Goal: Task Accomplishment & Management: Use online tool/utility

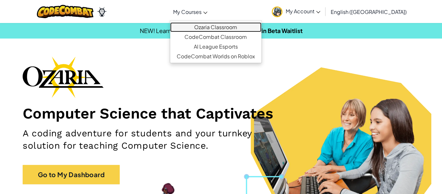
click at [222, 26] on link "Ozaria Classroom" at bounding box center [215, 27] width 91 height 10
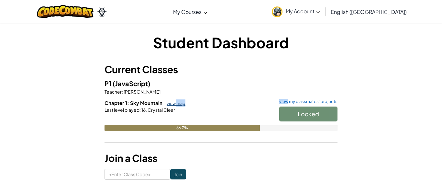
click at [175, 101] on link "view map" at bounding box center [174, 103] width 22 height 5
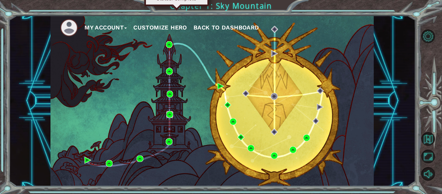
click at [167, 113] on img at bounding box center [169, 114] width 7 height 7
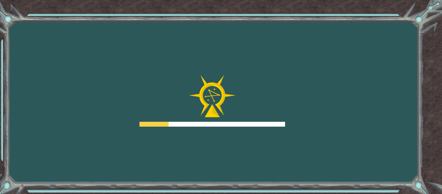
click at [202, 137] on div "Goals Error loading from server. Try refreshing the page. You'll need to join a…" at bounding box center [221, 97] width 442 height 194
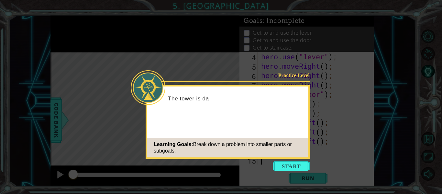
scroll to position [28, 0]
click at [277, 160] on icon at bounding box center [221, 97] width 442 height 194
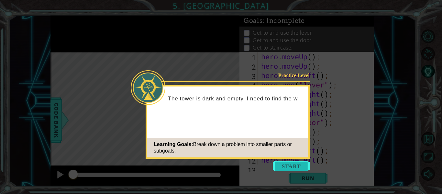
click at [279, 164] on button "Start" at bounding box center [291, 166] width 37 height 10
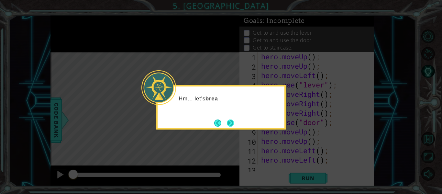
click at [228, 119] on button "Next" at bounding box center [230, 123] width 8 height 8
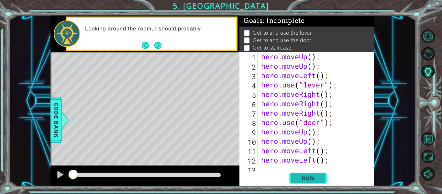
click at [311, 177] on span "Run" at bounding box center [308, 178] width 26 height 6
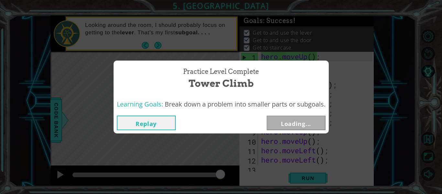
scroll to position [2, 0]
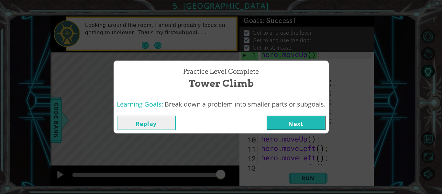
click at [307, 119] on button "Next" at bounding box center [296, 123] width 59 height 15
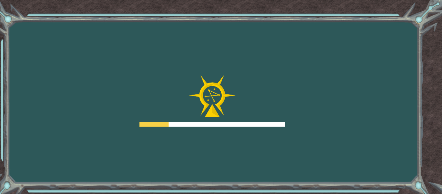
click at [391, 156] on div "Goals Error loading from server. Try refreshing the page. You'll need to join a…" at bounding box center [221, 97] width 442 height 194
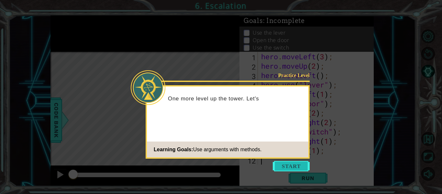
click at [285, 163] on button "Start" at bounding box center [291, 166] width 37 height 10
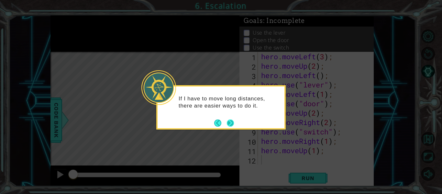
click at [230, 123] on button "Next" at bounding box center [230, 123] width 12 height 12
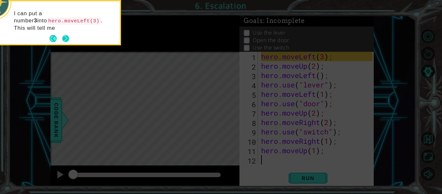
click at [66, 37] on button "Next" at bounding box center [66, 39] width 8 height 8
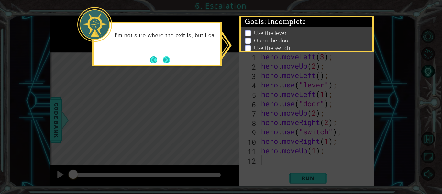
click at [167, 62] on button "Next" at bounding box center [166, 60] width 12 height 12
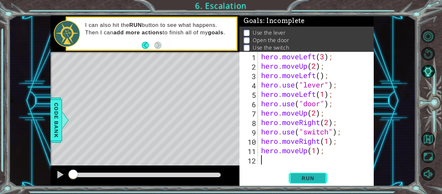
click at [305, 174] on button "Run" at bounding box center [308, 178] width 39 height 13
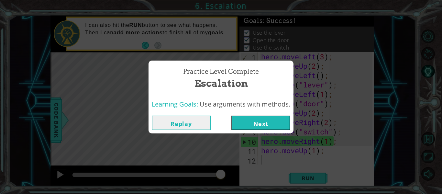
click at [274, 125] on button "Next" at bounding box center [260, 123] width 59 height 15
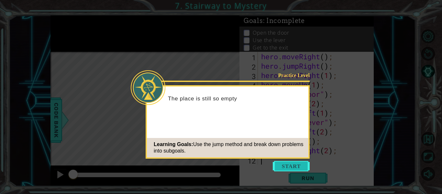
click at [281, 162] on button "Start" at bounding box center [291, 166] width 37 height 10
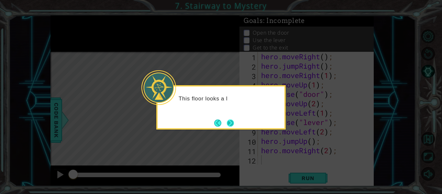
click at [232, 119] on button "Next" at bounding box center [231, 123] width 8 height 8
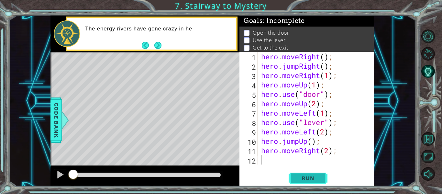
click at [309, 180] on span "Run" at bounding box center [308, 178] width 26 height 6
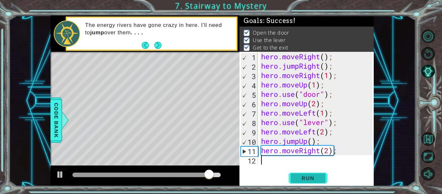
click at [309, 177] on span "Run" at bounding box center [308, 178] width 26 height 6
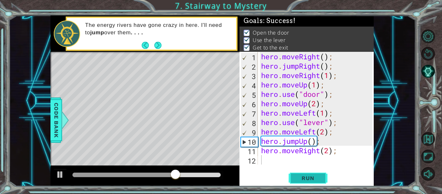
click at [304, 180] on span "Run" at bounding box center [308, 178] width 26 height 6
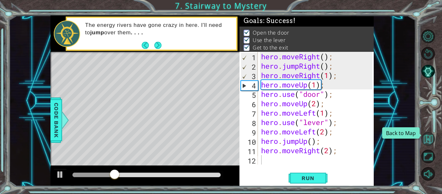
click at [430, 143] on button "Back to Map" at bounding box center [429, 139] width 14 height 14
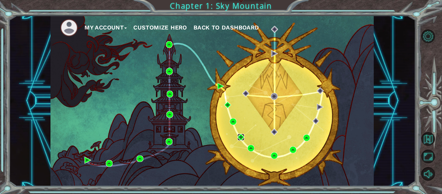
click at [239, 135] on img at bounding box center [241, 137] width 7 height 7
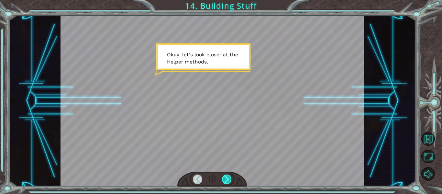
click at [229, 177] on div at bounding box center [226, 178] width 9 height 9
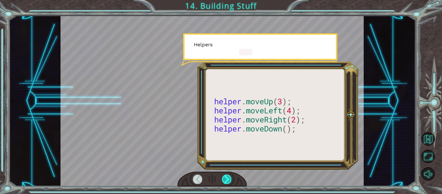
click at [229, 177] on div at bounding box center [226, 178] width 9 height 9
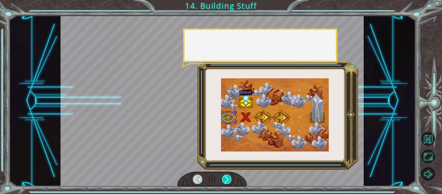
click at [229, 177] on div at bounding box center [226, 178] width 9 height 9
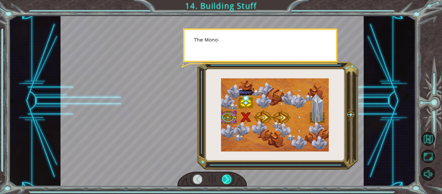
click at [229, 177] on div at bounding box center [226, 178] width 9 height 9
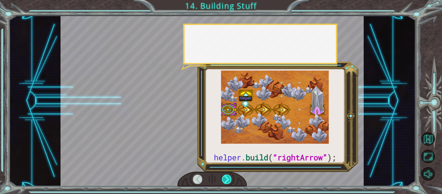
click at [229, 177] on div at bounding box center [226, 178] width 9 height 9
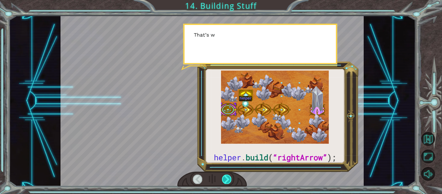
click at [229, 177] on div at bounding box center [226, 178] width 9 height 9
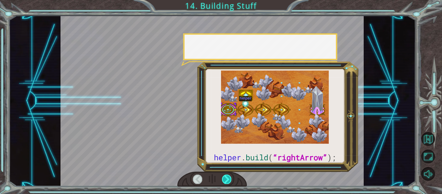
click at [229, 177] on div at bounding box center [226, 178] width 9 height 9
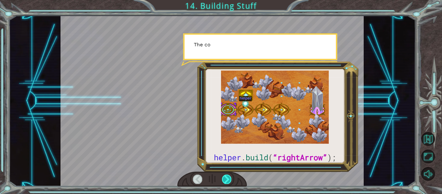
click at [229, 177] on div at bounding box center [226, 178] width 9 height 9
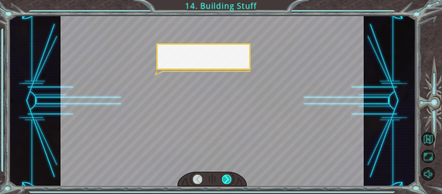
click at [229, 177] on div at bounding box center [226, 178] width 9 height 9
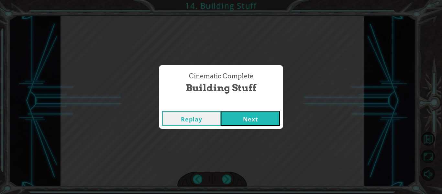
click at [264, 118] on button "Next" at bounding box center [250, 118] width 59 height 15
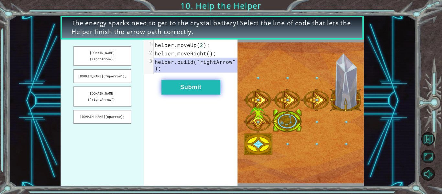
click at [195, 85] on button "Submit" at bounding box center [191, 87] width 59 height 15
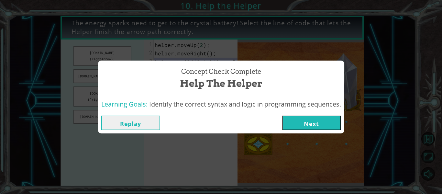
click at [291, 112] on div "Replay Next" at bounding box center [221, 122] width 246 height 21
click at [297, 129] on button "Next" at bounding box center [311, 123] width 59 height 15
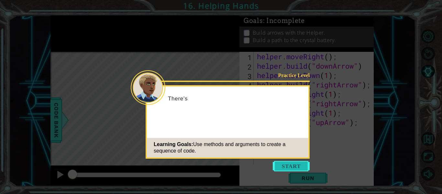
click at [301, 171] on button "Start" at bounding box center [291, 166] width 37 height 10
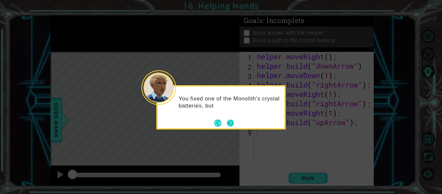
click at [227, 122] on button "Next" at bounding box center [230, 122] width 11 height 11
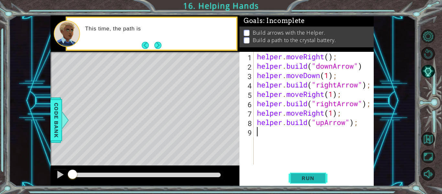
click at [303, 180] on span "Run" at bounding box center [308, 178] width 26 height 6
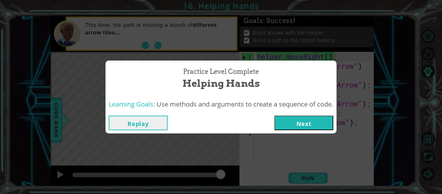
click at [311, 123] on button "Next" at bounding box center [304, 123] width 59 height 15
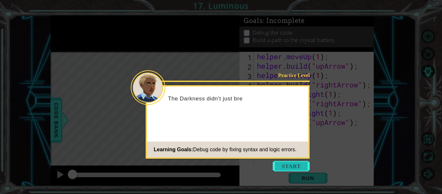
click at [297, 168] on button "Start" at bounding box center [291, 166] width 37 height 10
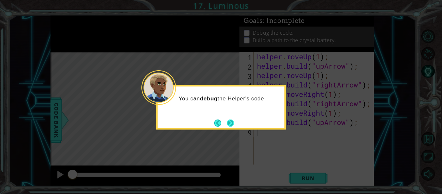
click at [233, 119] on button "Next" at bounding box center [230, 122] width 7 height 7
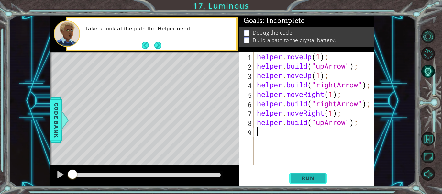
click at [294, 180] on button "Run" at bounding box center [308, 178] width 39 height 13
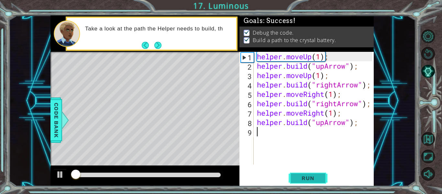
click at [294, 180] on button "Run" at bounding box center [308, 178] width 39 height 13
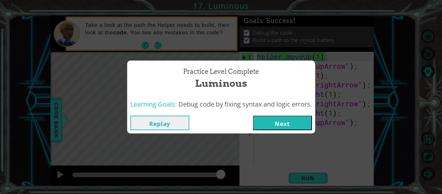
click at [280, 137] on div "Practice Level Complete Luminous Learning Goals: Debug code by fixing syntax an…" at bounding box center [221, 97] width 442 height 194
click at [281, 125] on button "Next" at bounding box center [282, 123] width 59 height 15
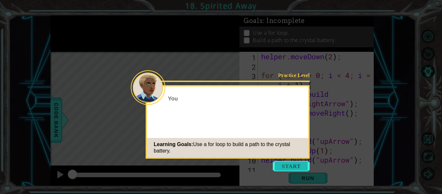
scroll to position [9, 0]
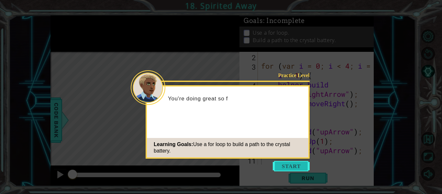
click at [289, 163] on button "Start" at bounding box center [291, 166] width 37 height 10
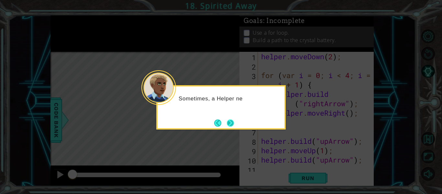
click at [232, 124] on button "Next" at bounding box center [230, 122] width 7 height 7
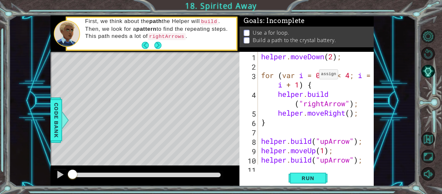
click at [313, 76] on div "helper . moveDown ( 2 ) ; for ( var i = 0 ; i < 4 ; i = i + 1 ) { helper . buil…" at bounding box center [318, 117] width 116 height 131
click at [329, 78] on div "helper . moveDown ( 2 ) ; for ( var i = 0 ; i < 4 ; i = i + 1 ) { helper . buil…" at bounding box center [318, 117] width 116 height 131
click at [360, 57] on div "helper . moveDown ( 2 ) ; for ( var i = 0 ; i < 4 ; i = i + 1 ) { helper . buil…" at bounding box center [318, 117] width 116 height 131
type textarea "helper.moveDown(2);"
click at [269, 168] on div "helper.moveDown(2); 1 2 3 4 5 6 7 8 9 10 11 helper . moveDown ( 2 ) ; for ( var…" at bounding box center [307, 119] width 134 height 134
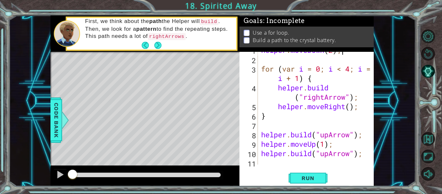
scroll to position [9, 0]
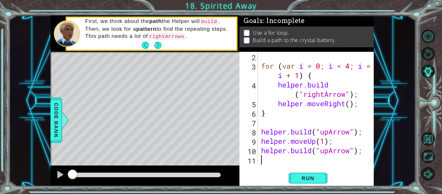
click at [261, 161] on div "for ( var i = 0 ; i < 4 ; i = i + 1 ) { helper . build ( "rightArrow" ) ; helpe…" at bounding box center [318, 117] width 116 height 131
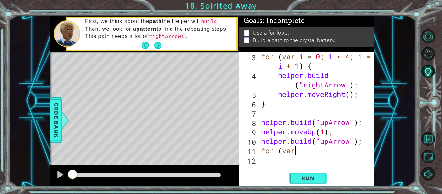
scroll to position [0, 0]
type textarea "f"
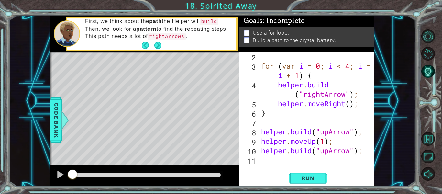
scroll to position [9, 0]
type textarea "[DOMAIN_NAME]("upArrow");"
click at [309, 176] on span "Run" at bounding box center [308, 178] width 26 height 6
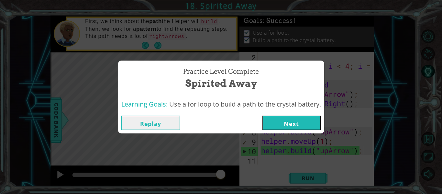
click at [295, 124] on button "Next" at bounding box center [291, 123] width 59 height 15
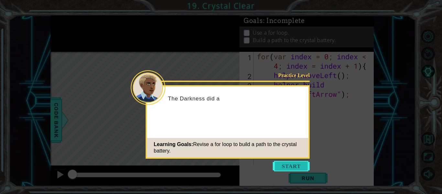
click at [300, 163] on button "Start" at bounding box center [291, 166] width 37 height 10
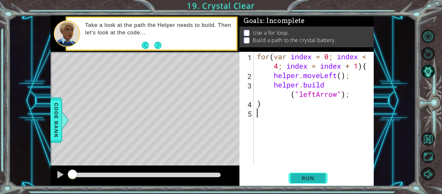
click at [308, 182] on button "Run" at bounding box center [308, 178] width 39 height 13
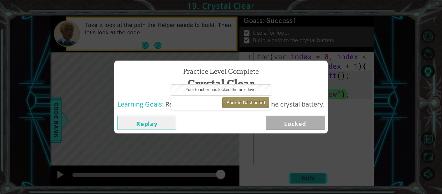
click at [308, 182] on div "Practice Level Complete Crystal Clear Learning Goals: Revise a for loop to buil…" at bounding box center [221, 97] width 442 height 194
click at [139, 117] on button "Replay" at bounding box center [147, 123] width 59 height 15
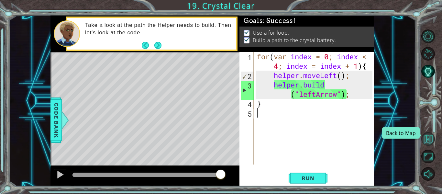
click at [431, 136] on button "Back to Map" at bounding box center [429, 139] width 14 height 14
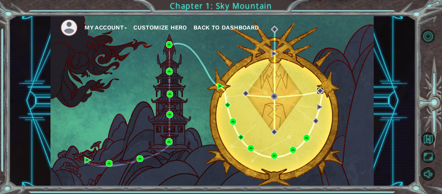
click at [321, 91] on img at bounding box center [320, 90] width 7 height 7
click at [166, 21] on ul "My Account Customize Hero Back to Dashboard" at bounding box center [217, 28] width 314 height 18
click at [168, 23] on button "Customize Hero" at bounding box center [160, 28] width 54 height 10
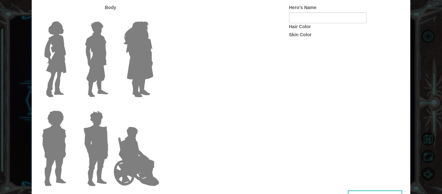
type input "[PERSON_NAME]"
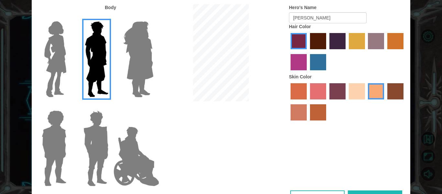
click at [144, 156] on img at bounding box center [136, 156] width 51 height 65
click at [153, 106] on input "Hero Jamie" at bounding box center [153, 106] width 0 height 0
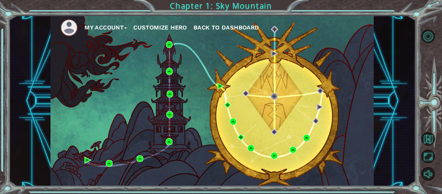
click at [229, 120] on div "My Account Customize Hero Back to Dashboard" at bounding box center [212, 101] width 323 height 171
click at [230, 120] on img at bounding box center [233, 121] width 7 height 7
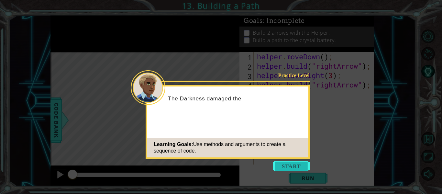
click at [286, 166] on button "Start" at bounding box center [291, 166] width 37 height 10
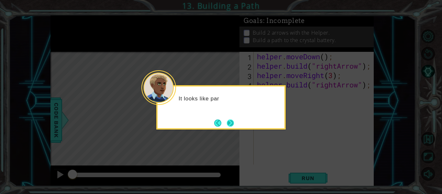
click at [234, 122] on button "Next" at bounding box center [230, 122] width 7 height 7
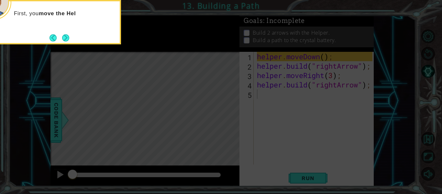
click at [69, 25] on div "First, you move the Hel" at bounding box center [56, 17] width 127 height 26
click at [59, 39] on button "Back" at bounding box center [56, 37] width 13 height 7
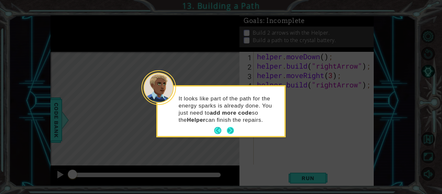
click at [235, 131] on button "Next" at bounding box center [231, 131] width 12 height 12
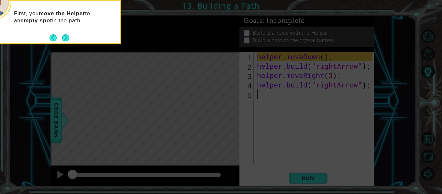
click at [73, 44] on div "First, you move the Helper to an empty spot in the path." at bounding box center [56, 22] width 129 height 44
click at [66, 38] on button "Next" at bounding box center [66, 38] width 8 height 8
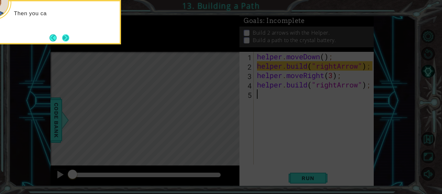
click at [66, 38] on button "Next" at bounding box center [65, 37] width 11 height 11
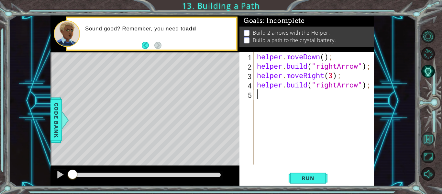
click at [429, 132] on button "Back to Map" at bounding box center [429, 139] width 14 height 14
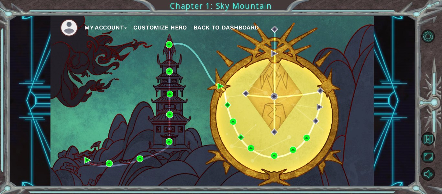
click at [169, 48] on div "My Account Customize Hero Back to Dashboard" at bounding box center [212, 101] width 323 height 171
click at [170, 47] on img at bounding box center [169, 44] width 7 height 7
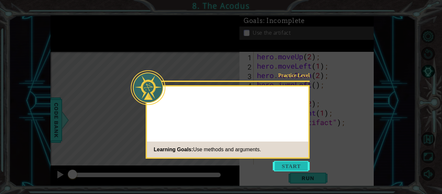
click at [304, 166] on button "Start" at bounding box center [291, 166] width 37 height 10
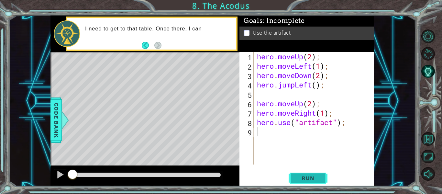
click at [299, 176] on span "Run" at bounding box center [308, 178] width 26 height 6
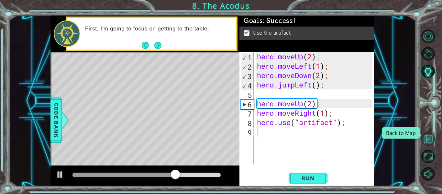
click at [426, 138] on button "Back to Map" at bounding box center [429, 139] width 14 height 14
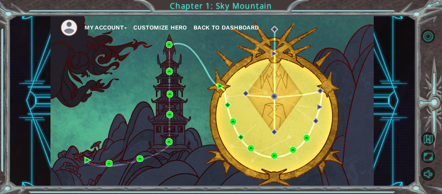
click at [162, 23] on button "Customize Hero" at bounding box center [160, 28] width 54 height 10
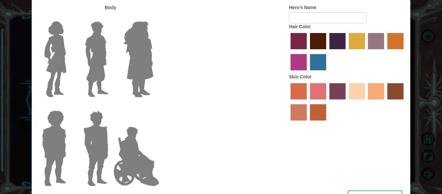
type input "[PERSON_NAME]"
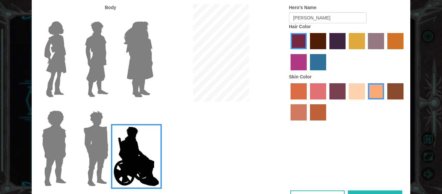
click at [94, 61] on img at bounding box center [96, 59] width 29 height 81
click at [111, 17] on input "Hero Lars" at bounding box center [111, 17] width 0 height 0
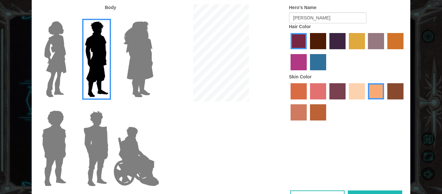
click at [313, 61] on label "lachmara hair color" at bounding box center [318, 62] width 16 height 16
click at [308, 73] on input "lachmara hair color" at bounding box center [308, 73] width 0 height 0
click at [289, 40] on div at bounding box center [347, 52] width 117 height 42
click at [293, 39] on label "paprika hair color" at bounding box center [299, 41] width 16 height 16
click at [288, 51] on input "paprika hair color" at bounding box center [288, 51] width 0 height 0
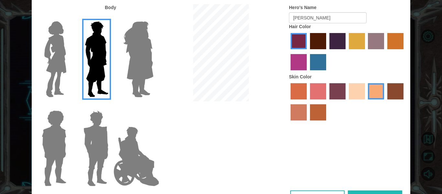
click at [314, 38] on label "maroon hair color" at bounding box center [318, 41] width 16 height 16
click at [308, 51] on input "maroon hair color" at bounding box center [308, 51] width 0 height 0
click at [297, 41] on label "paprika hair color" at bounding box center [299, 41] width 16 height 16
click at [288, 51] on input "paprika hair color" at bounding box center [288, 51] width 0 height 0
click at [305, 64] on label "medium red violet hair color" at bounding box center [299, 62] width 16 height 16
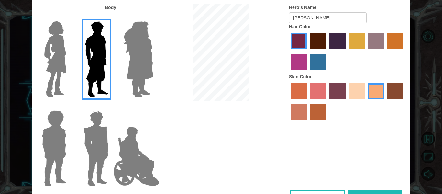
click at [405, 51] on input "medium red violet hair color" at bounding box center [405, 51] width 0 height 0
click at [316, 39] on label "maroon hair color" at bounding box center [318, 41] width 16 height 16
click at [308, 51] on input "maroon hair color" at bounding box center [308, 51] width 0 height 0
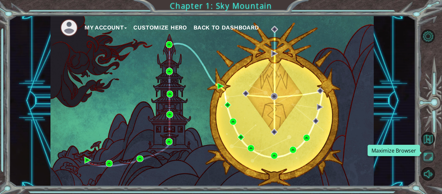
click at [424, 157] on button "Maximize Browser" at bounding box center [429, 157] width 14 height 14
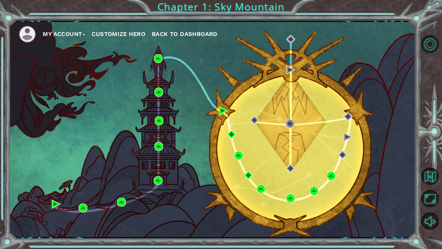
click at [51, 194] on div "My Account Customize Hero Back to Dashboard" at bounding box center [212, 129] width 407 height 215
click at [55, 194] on img at bounding box center [56, 203] width 9 height 9
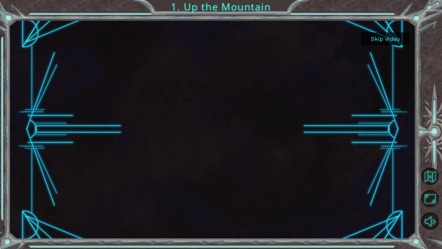
click at [376, 37] on button "Skip video" at bounding box center [385, 38] width 49 height 13
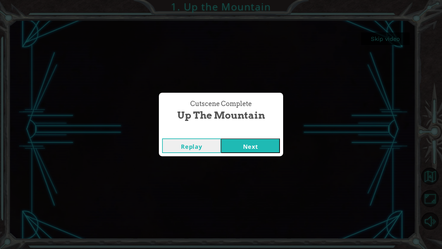
click at [262, 141] on button "Next" at bounding box center [250, 145] width 59 height 15
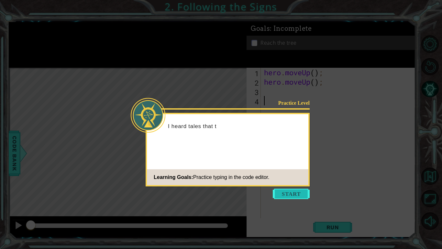
click at [284, 194] on button "Start" at bounding box center [291, 193] width 37 height 10
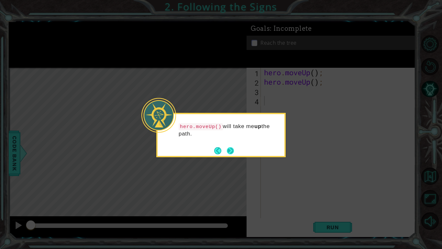
click at [228, 146] on button "Next" at bounding box center [231, 150] width 8 height 8
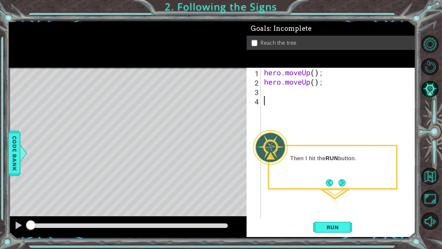
click at [351, 194] on div "1 ההההההההההההההההההההההההההההההההההההההההההההההההההההההההההההההההההההההההההההה…" at bounding box center [221, 124] width 442 height 249
click at [327, 194] on span "Run" at bounding box center [333, 227] width 26 height 6
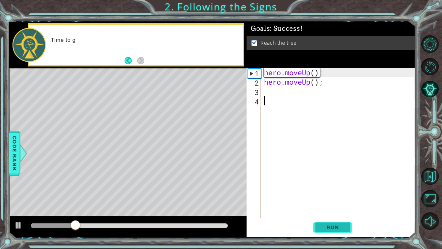
click at [326, 194] on span "Run" at bounding box center [333, 227] width 26 height 6
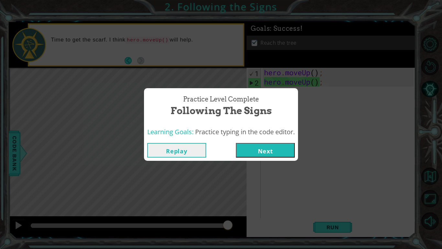
click at [294, 166] on div "Practice Level Complete Following the Signs Learning Goals: Practice typing in …" at bounding box center [221, 124] width 442 height 249
click at [255, 148] on button "Next" at bounding box center [265, 150] width 59 height 15
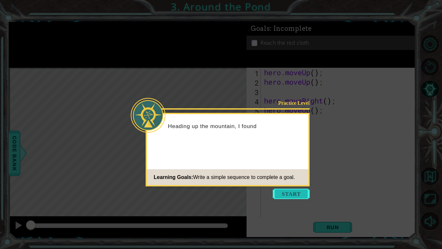
click at [288, 189] on button "Start" at bounding box center [291, 193] width 37 height 10
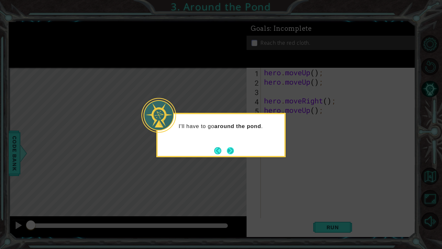
click at [227, 152] on button "Next" at bounding box center [230, 150] width 11 height 11
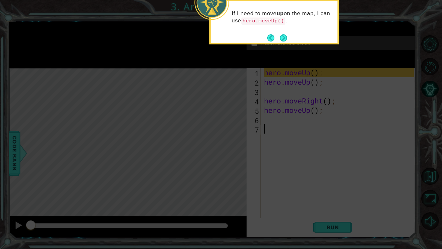
click at [282, 44] on div "If I need to move up on the map, I can use hero.moveUp() ." at bounding box center [273, 22] width 129 height 44
click at [284, 43] on div "If I need to move up on the map, I can use hero.moveUp() ." at bounding box center [273, 22] width 129 height 44
click at [288, 39] on button "Next" at bounding box center [283, 37] width 9 height 9
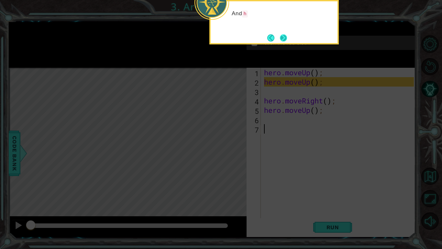
click at [286, 39] on button "Next" at bounding box center [283, 37] width 10 height 10
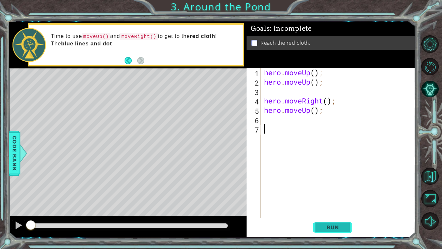
click at [331, 194] on span "Run" at bounding box center [333, 227] width 26 height 6
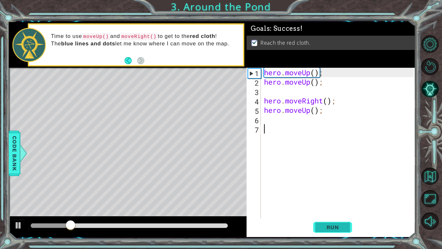
click at [331, 194] on span "Run" at bounding box center [333, 227] width 26 height 6
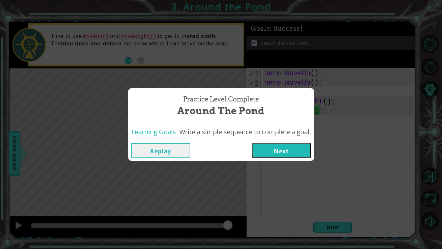
click at [357, 194] on div "Practice Level Complete Around the Pond Learning Goals: Write a simple sequence…" at bounding box center [221, 124] width 442 height 249
click at [173, 149] on button "Replay" at bounding box center [160, 150] width 59 height 15
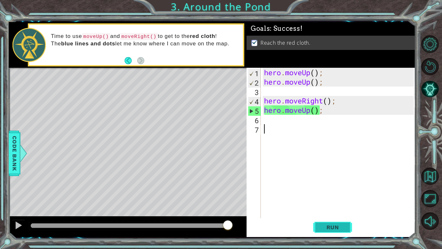
click at [341, 194] on button "Run" at bounding box center [332, 227] width 39 height 17
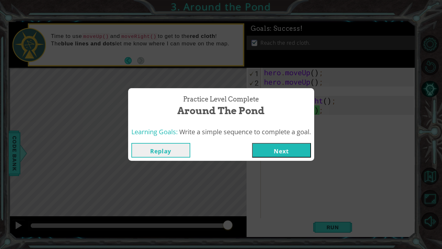
click at [295, 156] on button "Next" at bounding box center [281, 150] width 59 height 15
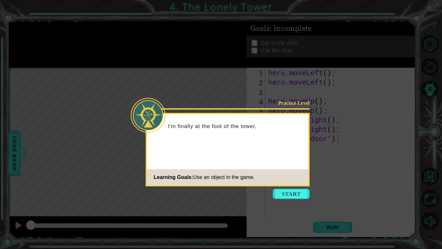
click at [314, 125] on icon at bounding box center [221, 124] width 442 height 249
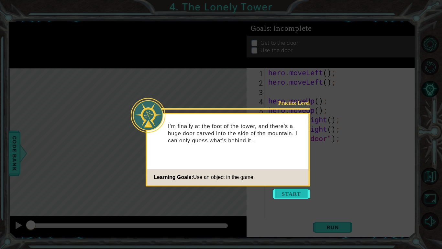
click at [289, 192] on button "Start" at bounding box center [291, 193] width 37 height 10
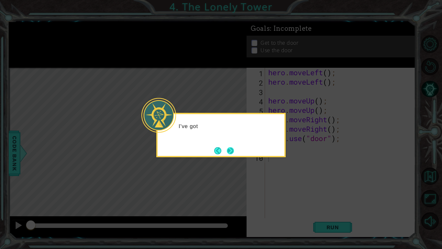
click at [228, 154] on button "Next" at bounding box center [230, 150] width 11 height 11
click at [228, 154] on button "Next" at bounding box center [231, 150] width 12 height 12
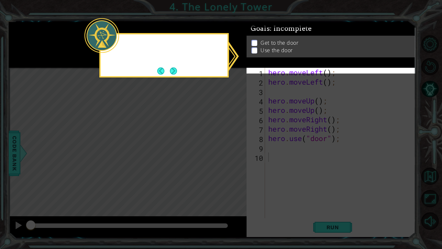
click at [228, 154] on icon at bounding box center [221, 124] width 442 height 249
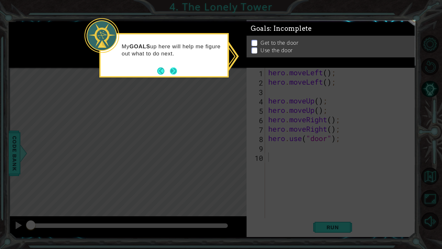
click at [170, 68] on button "Next" at bounding box center [173, 70] width 7 height 7
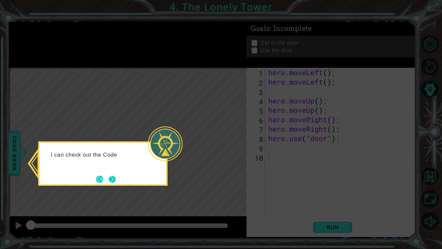
click at [113, 178] on button "Next" at bounding box center [112, 178] width 7 height 7
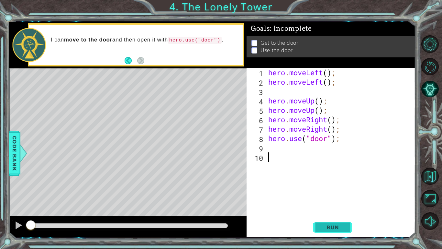
click at [343, 194] on span "Run" at bounding box center [333, 227] width 26 height 6
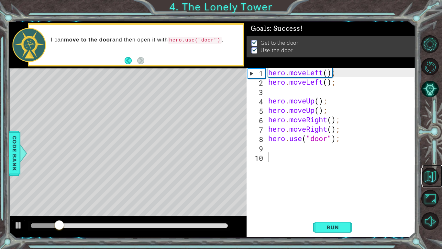
click at [440, 178] on link at bounding box center [432, 176] width 20 height 22
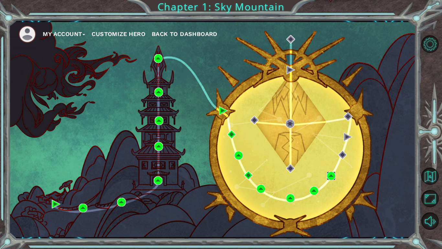
click at [334, 175] on img at bounding box center [331, 175] width 9 height 9
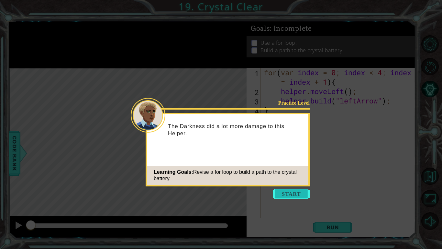
click at [296, 194] on button "Start" at bounding box center [291, 193] width 37 height 10
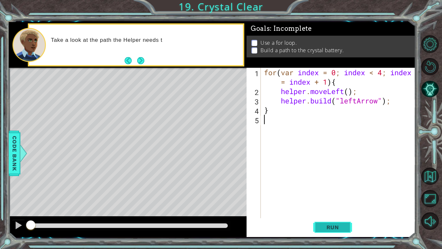
click at [339, 194] on span "Run" at bounding box center [333, 227] width 26 height 6
